Goal: Find specific page/section: Find specific page/section

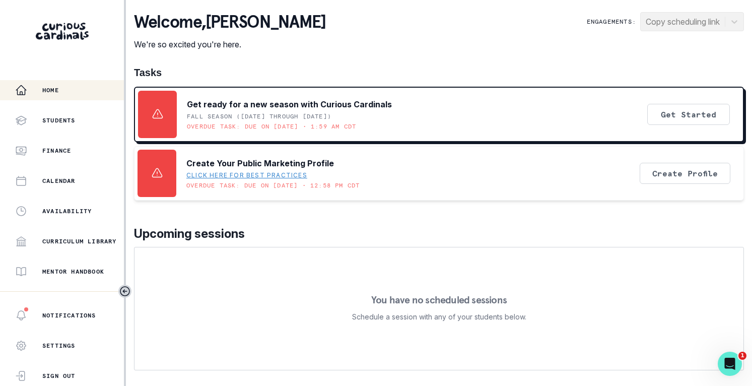
scroll to position [142, 0]
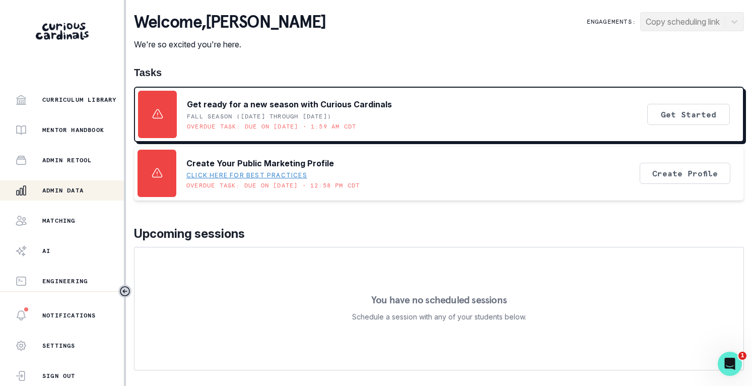
click at [48, 183] on button "Admin Data" at bounding box center [62, 190] width 124 height 20
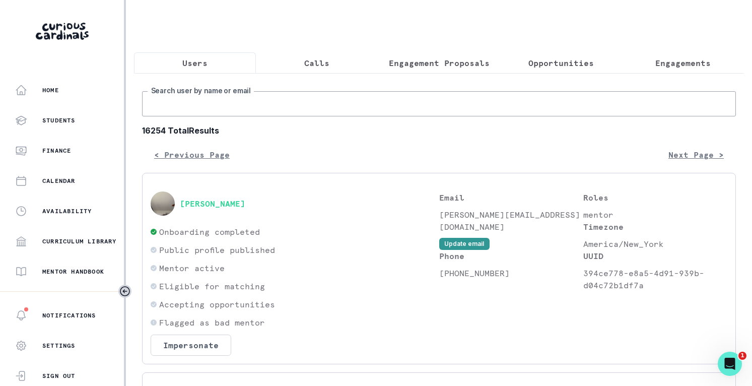
click at [206, 115] on input "Search user by name or email" at bounding box center [439, 103] width 594 height 25
type input "[PERSON_NAME]"
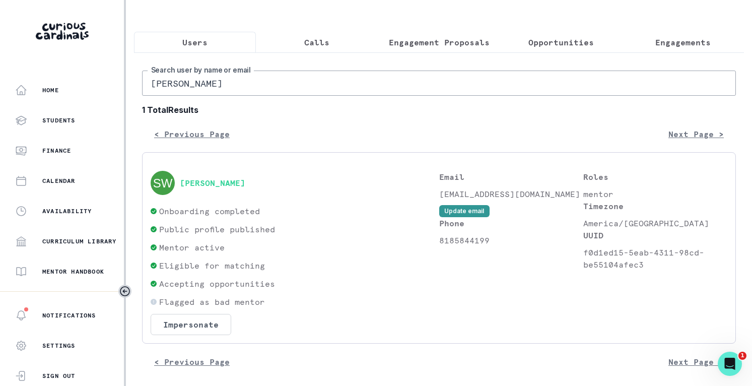
scroll to position [27, 0]
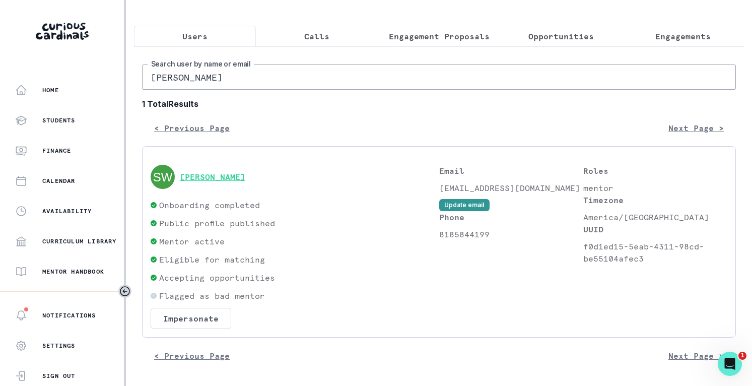
click at [226, 174] on button "[PERSON_NAME]" at bounding box center [212, 177] width 65 height 10
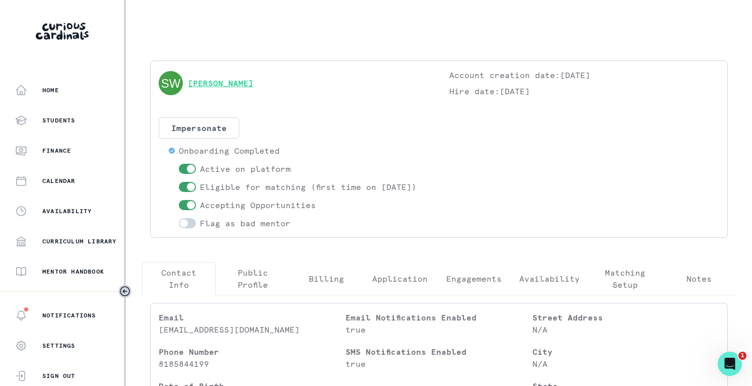
click at [231, 81] on link "[PERSON_NAME]" at bounding box center [220, 83] width 65 height 12
